Goal: Task Accomplishment & Management: Complete application form

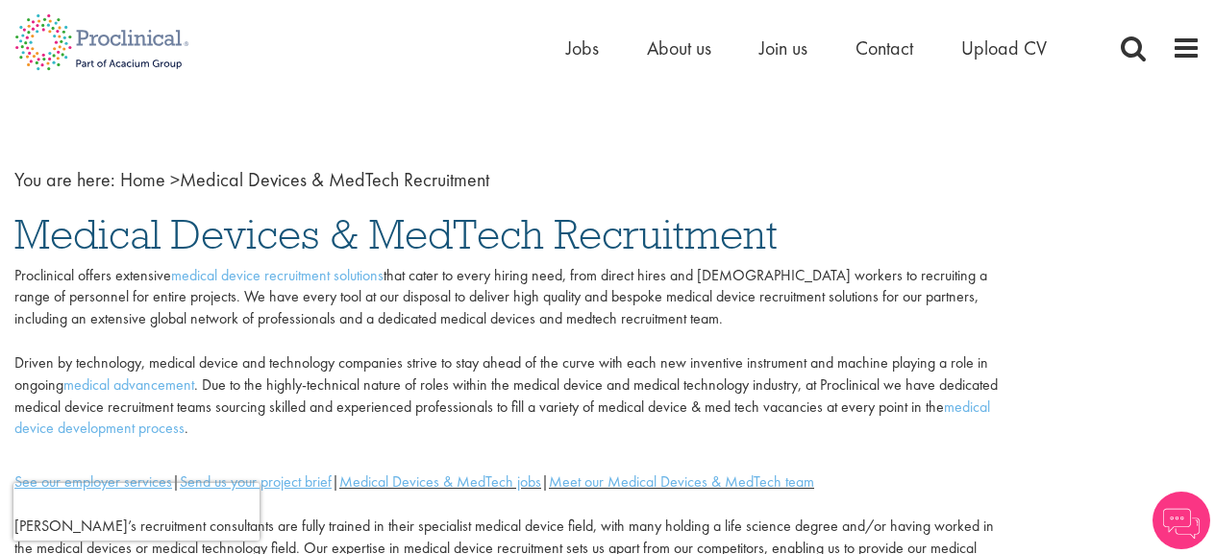
scroll to position [14, 0]
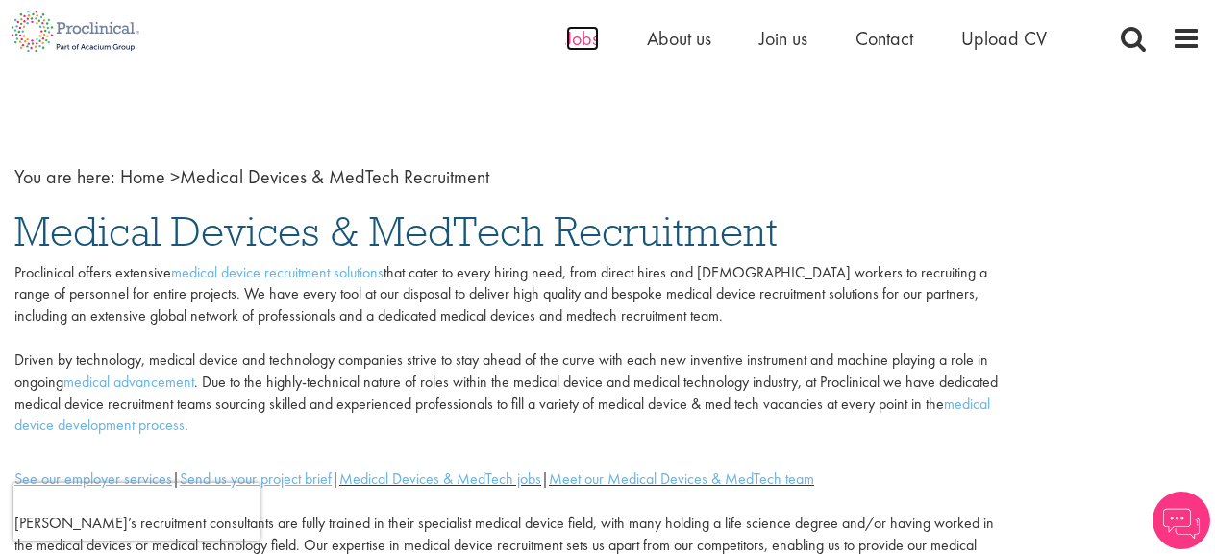
click at [582, 47] on span "Jobs" at bounding box center [582, 38] width 33 height 25
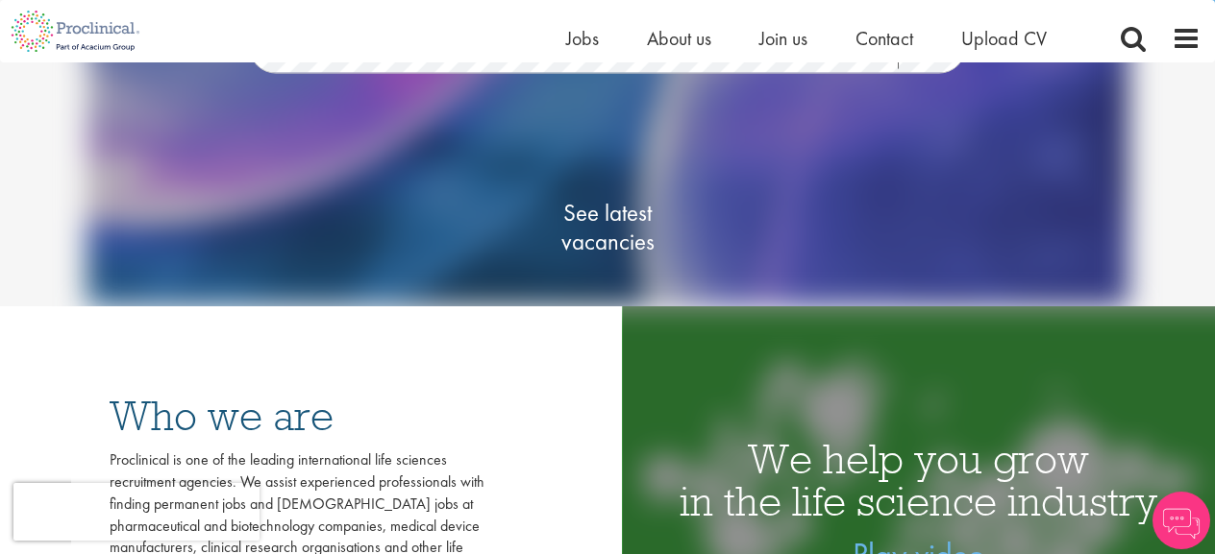
scroll to position [244, 0]
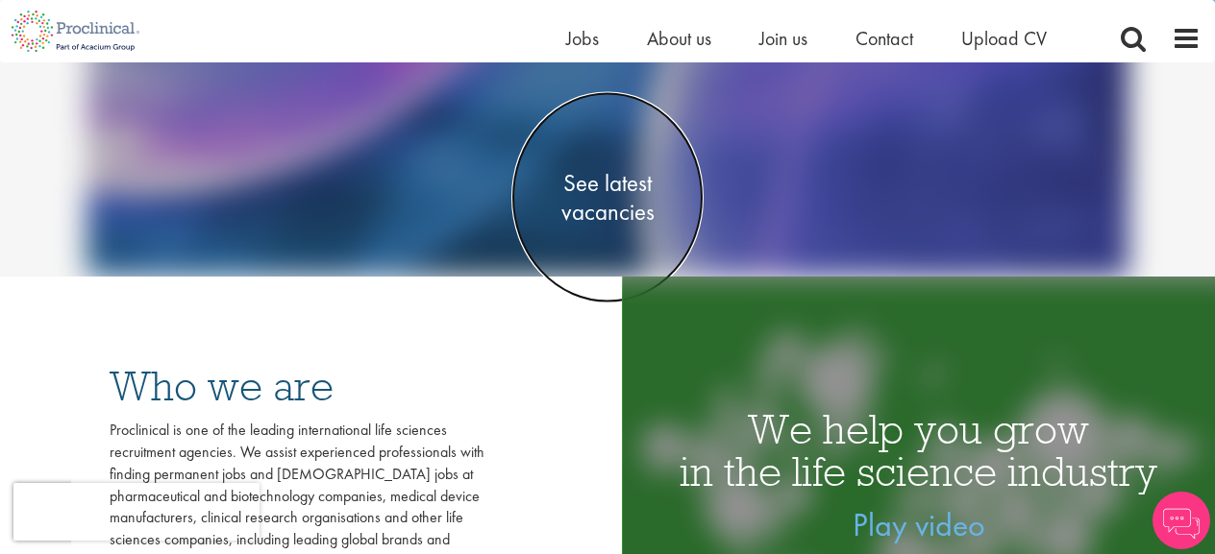
click at [603, 212] on span "See latest vacancies" at bounding box center [607, 198] width 192 height 58
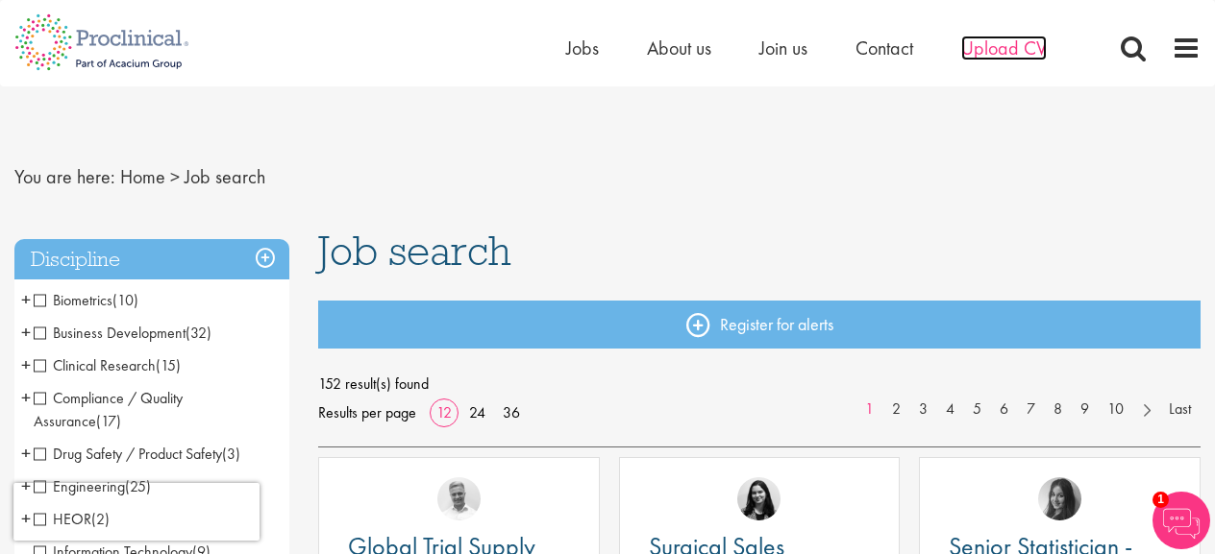
click at [1005, 43] on span "Upload CV" at bounding box center [1004, 48] width 86 height 25
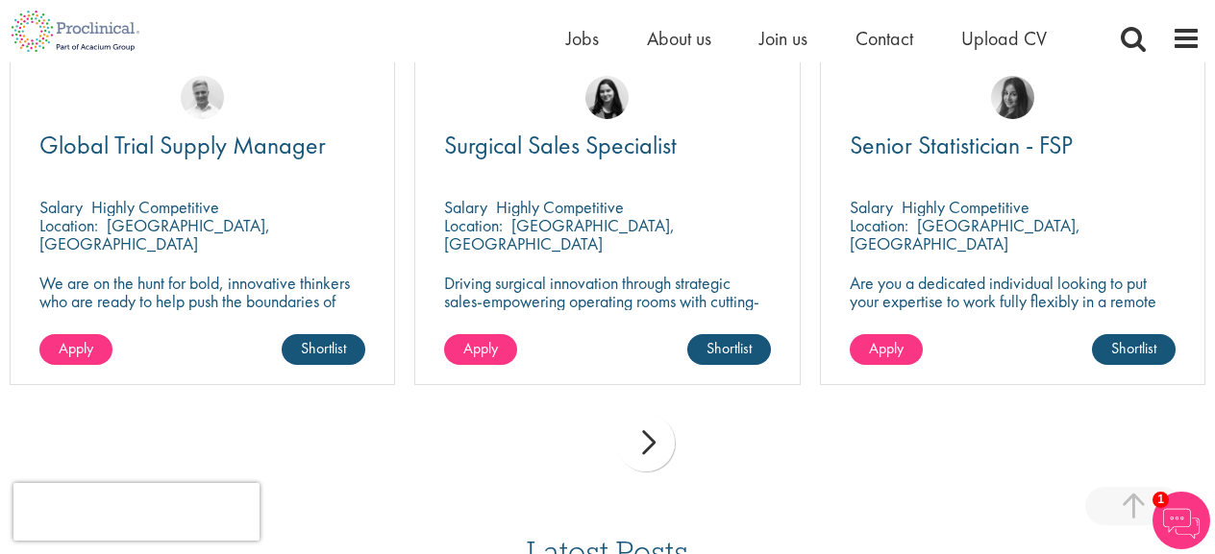
scroll to position [1422, 0]
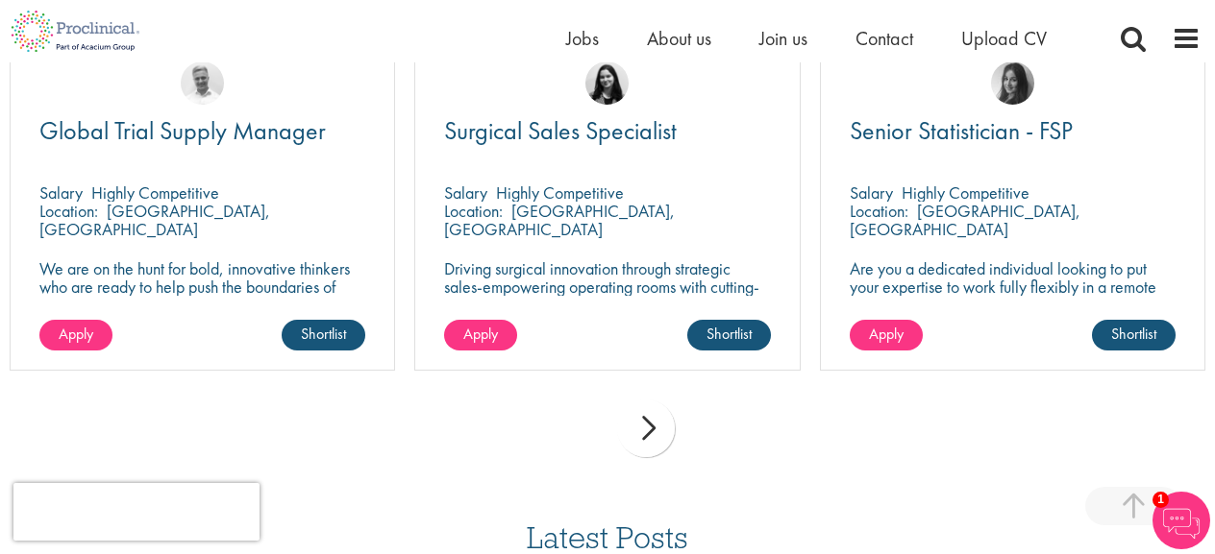
click at [651, 425] on div "next" at bounding box center [646, 429] width 58 height 58
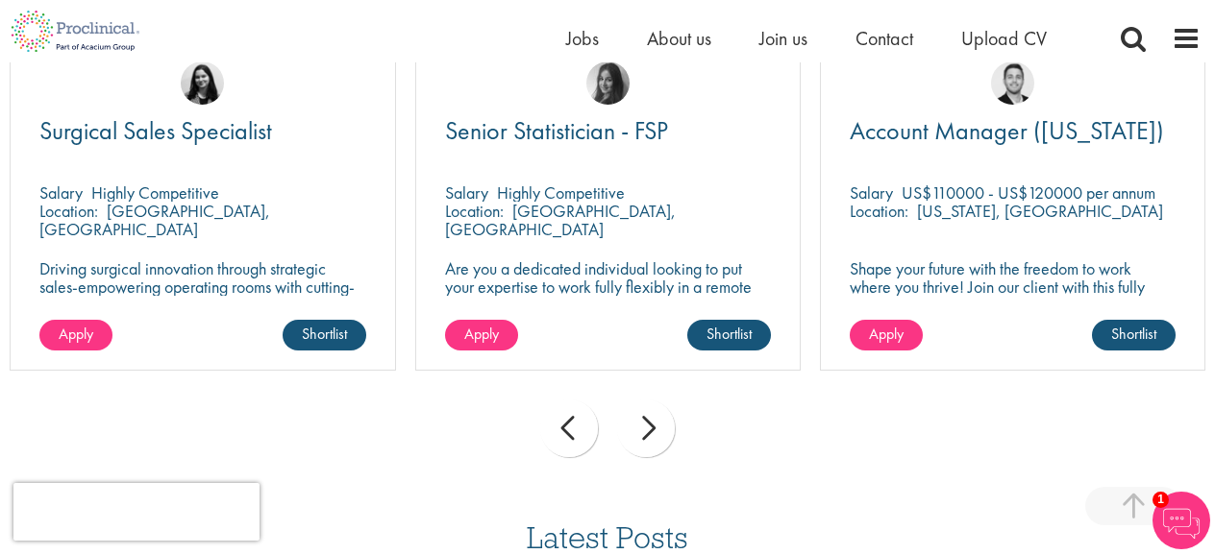
click at [643, 432] on div "next" at bounding box center [646, 429] width 58 height 58
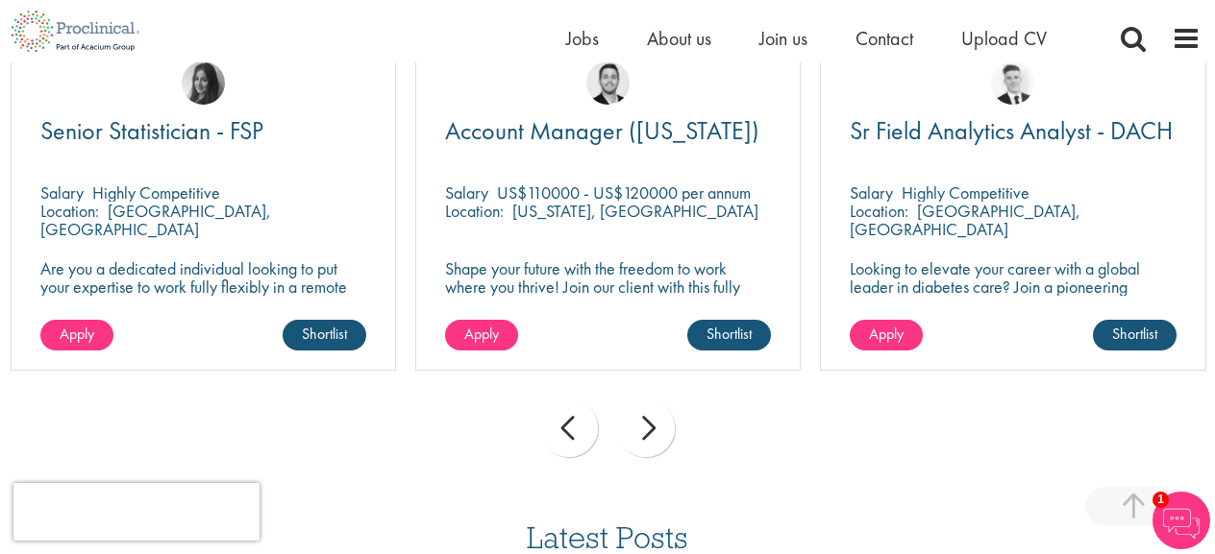
click at [643, 432] on div "next" at bounding box center [646, 429] width 58 height 58
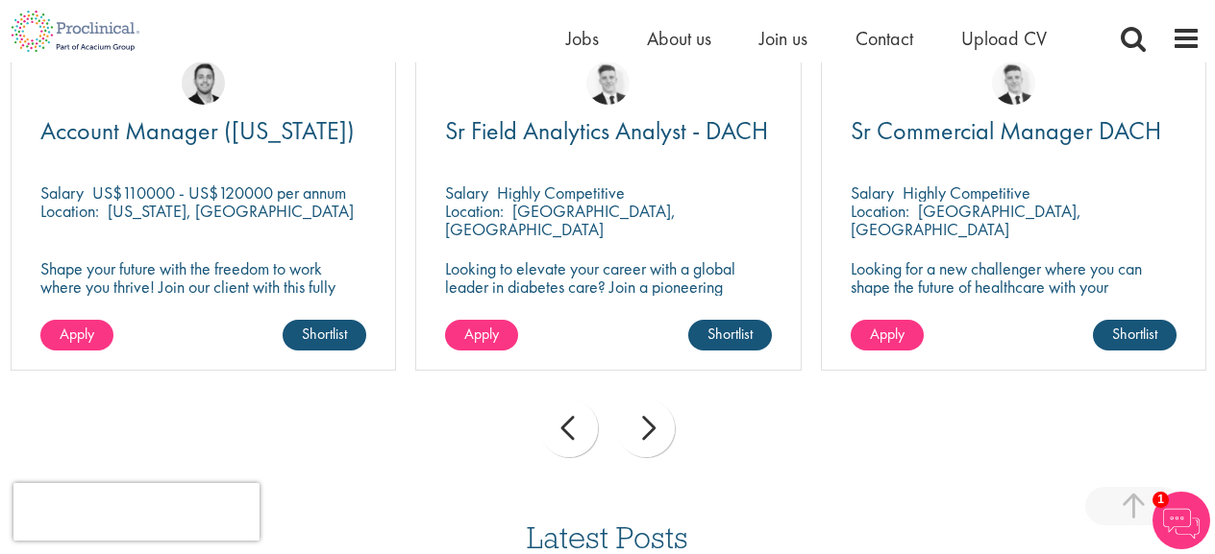
click at [643, 432] on div "next" at bounding box center [646, 429] width 58 height 58
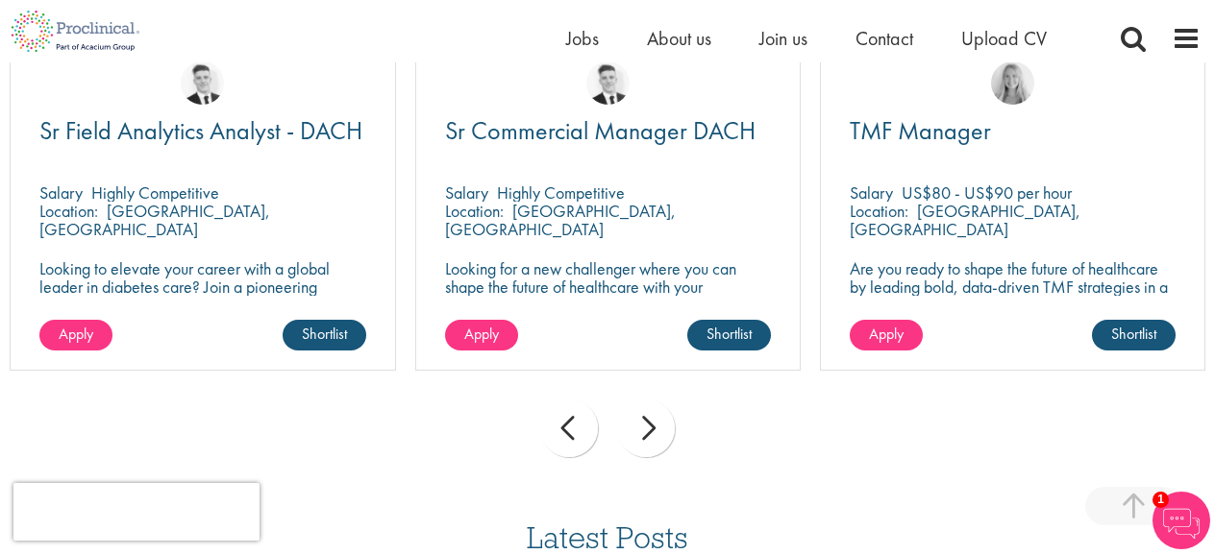
click at [643, 432] on div "next" at bounding box center [646, 429] width 58 height 58
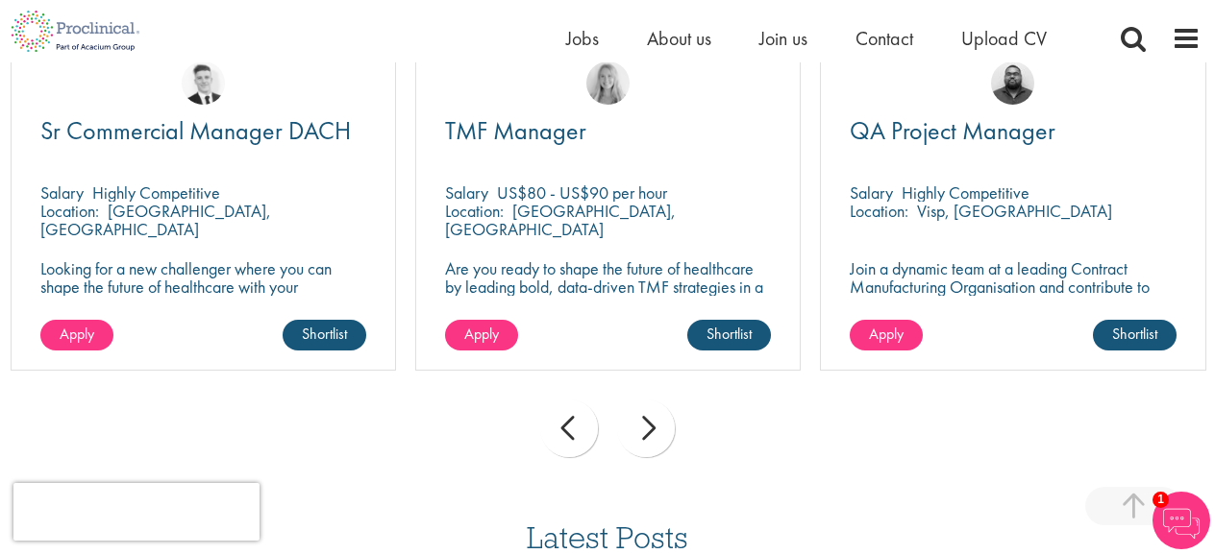
click at [643, 432] on div "next" at bounding box center [646, 429] width 58 height 58
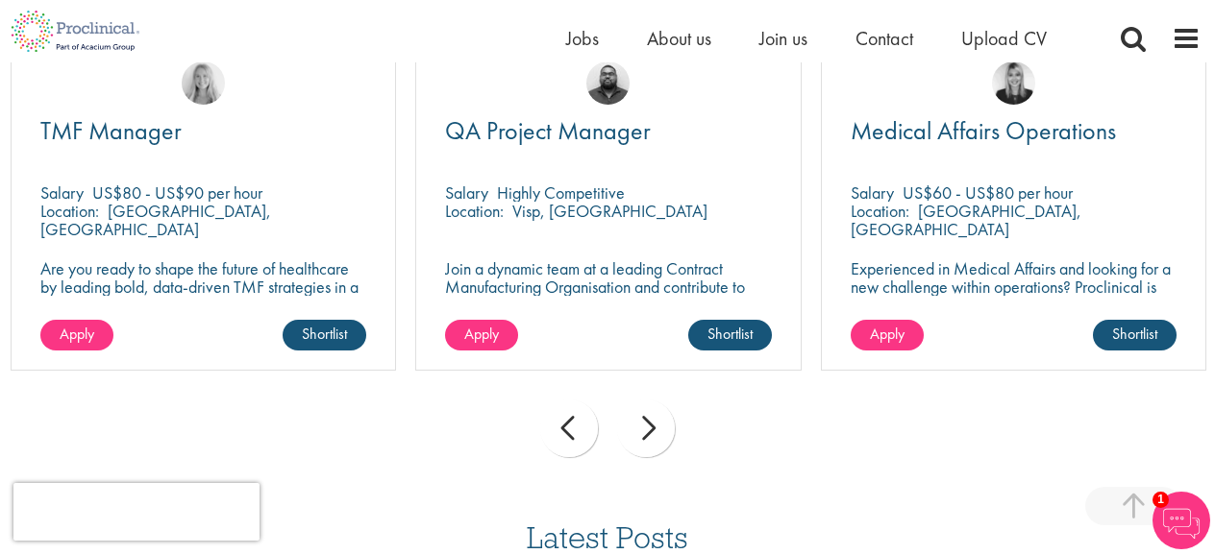
click at [643, 432] on div "next" at bounding box center [646, 429] width 58 height 58
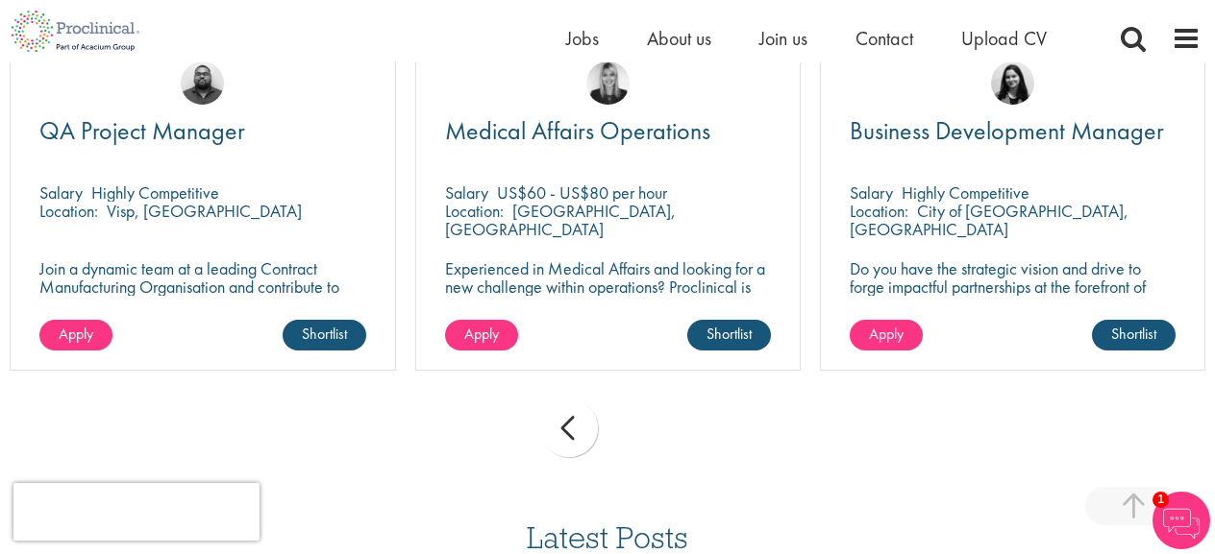
click at [643, 432] on div "prev next" at bounding box center [607, 432] width 1215 height 84
